Goal: Information Seeking & Learning: Learn about a topic

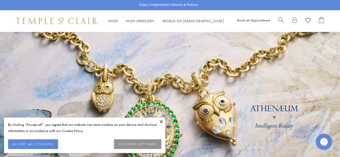
click at [161, 125] on button at bounding box center [161, 122] width 8 height 8
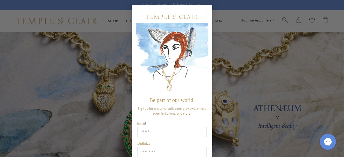
click at [204, 13] on circle "Close dialog" at bounding box center [206, 11] width 6 height 6
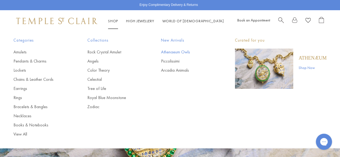
click at [181, 51] on link "Athenaeum Owls" at bounding box center [187, 52] width 52 height 6
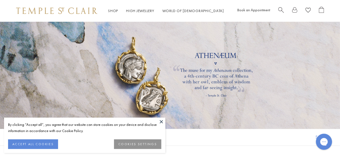
click at [168, 122] on div at bounding box center [170, 76] width 340 height 108
click at [163, 122] on button at bounding box center [161, 122] width 8 height 8
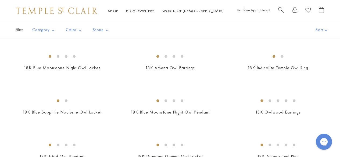
scroll to position [152, 0]
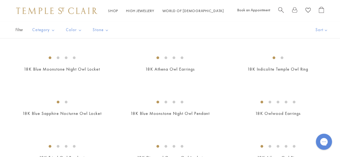
click at [177, 28] on link "18K Twilight Pendant" at bounding box center [170, 25] width 41 height 6
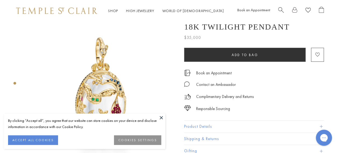
scroll to position [16, 0]
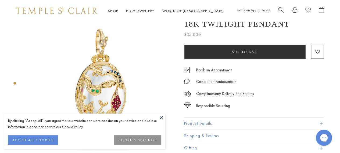
click at [165, 113] on img at bounding box center [101, 79] width 149 height 149
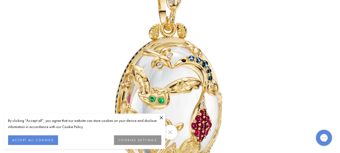
click at [161, 118] on button at bounding box center [161, 118] width 8 height 8
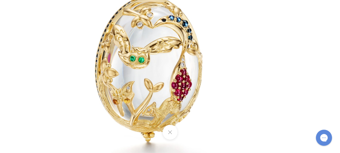
drag, startPoint x: 306, startPoint y: 115, endPoint x: 227, endPoint y: 67, distance: 92.5
click at [227, 67] on img at bounding box center [150, 36] width 315 height 315
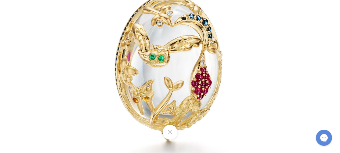
scroll to position [84, 0]
click at [171, 130] on button at bounding box center [170, 132] width 15 height 15
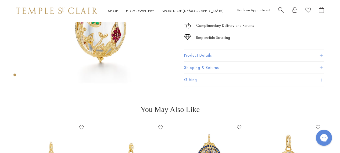
scroll to position [84, 1]
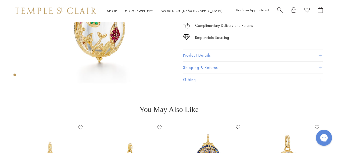
drag, startPoint x: 339, startPoint y: 37, endPoint x: 338, endPoint y: 27, distance: 10.5
click at [338, 27] on div "18K Twilight Pendant $35,000 The 18K Twilight Pendant captures the quiet myster…" at bounding box center [261, 11] width 156 height 149
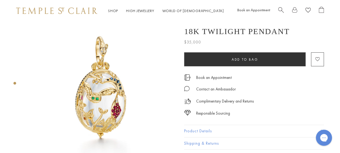
scroll to position [10, 0]
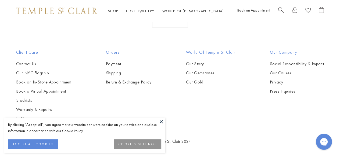
scroll to position [663, 0]
click at [0, 0] on img at bounding box center [0, 0] width 0 height 0
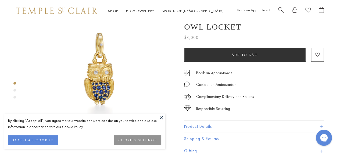
scroll to position [38, 0]
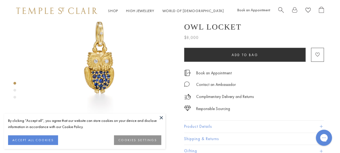
click at [15, 88] on div "Product gallery navigation" at bounding box center [14, 92] width 3 height 22
click at [15, 90] on div "Product gallery navigation" at bounding box center [14, 90] width 3 height 3
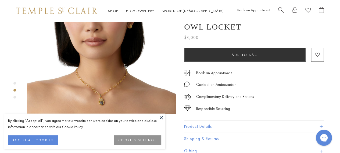
scroll to position [215, 0]
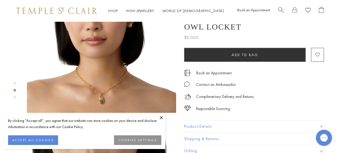
click at [14, 97] on div "Product gallery navigation" at bounding box center [14, 97] width 3 height 3
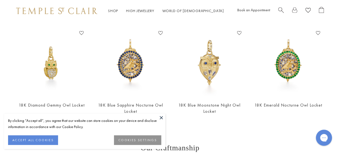
scroll to position [491, 0]
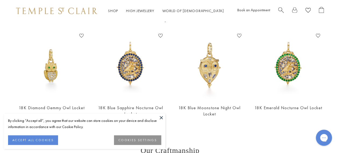
click at [130, 45] on img at bounding box center [131, 65] width 68 height 68
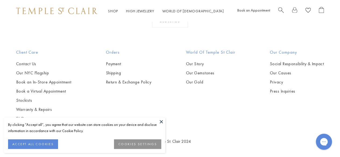
scroll to position [658, 0]
click at [164, 121] on button at bounding box center [161, 122] width 8 height 8
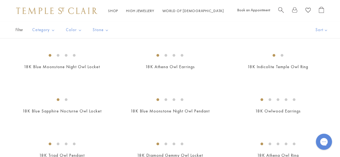
scroll to position [156, 0]
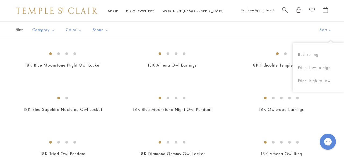
click at [0, 0] on img at bounding box center [0, 0] width 0 height 0
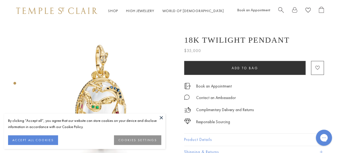
click at [160, 118] on button at bounding box center [161, 118] width 8 height 8
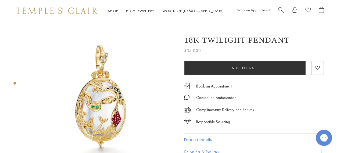
click at [104, 101] on img at bounding box center [101, 96] width 149 height 149
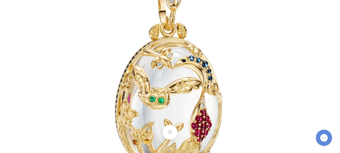
scroll to position [79, 0]
click at [310, 12] on img at bounding box center [170, 76] width 315 height 315
